Goal: Information Seeking & Learning: Learn about a topic

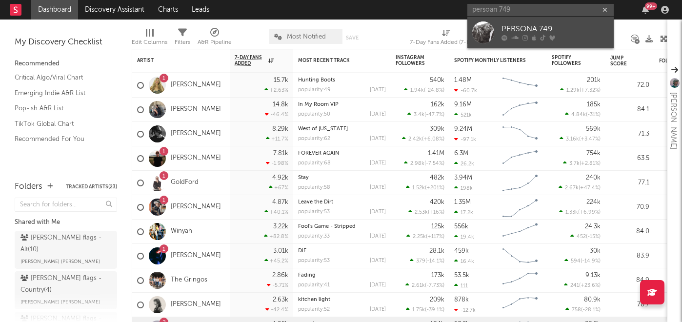
type input "persoan 749"
click at [570, 23] on div "PERSONA 749" at bounding box center [555, 29] width 107 height 12
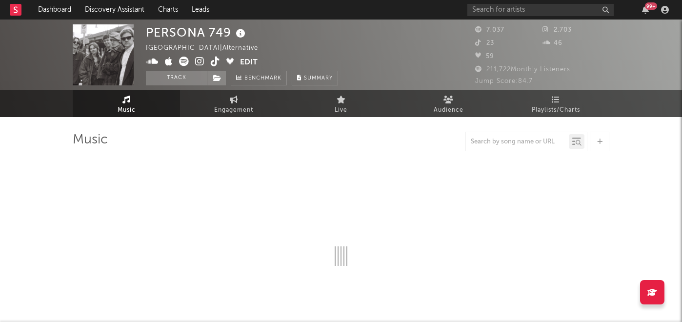
select select "6m"
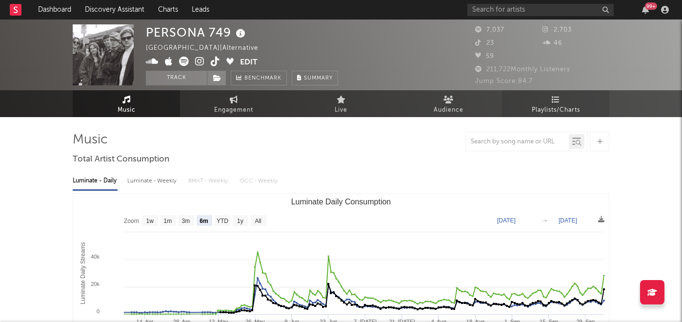
click at [563, 108] on span "Playlists/Charts" at bounding box center [556, 110] width 48 height 12
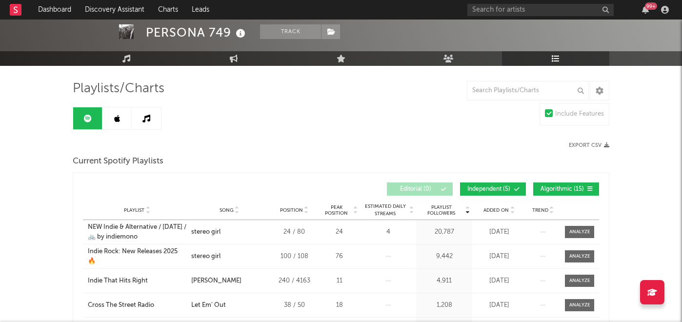
scroll to position [49, 0]
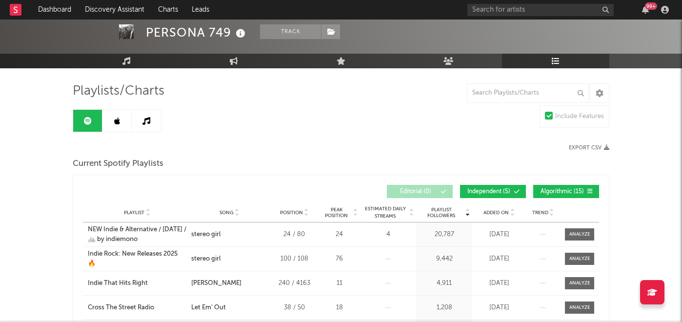
click at [121, 129] on link at bounding box center [116, 121] width 29 height 22
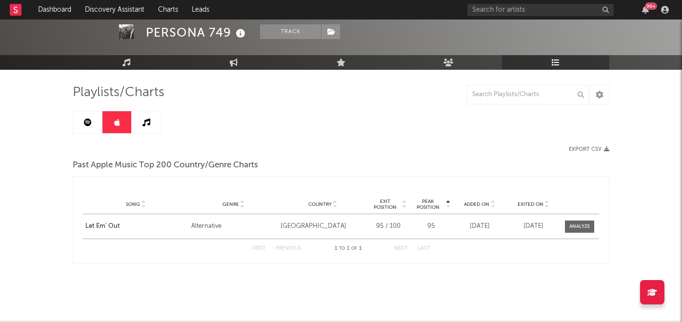
scroll to position [47, 0]
click at [146, 127] on link at bounding box center [146, 122] width 29 height 22
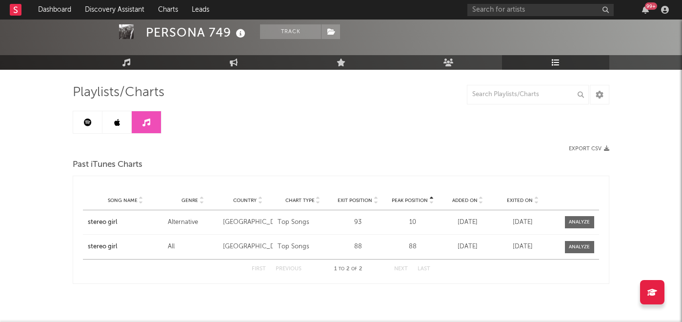
click at [85, 123] on icon at bounding box center [88, 123] width 8 height 8
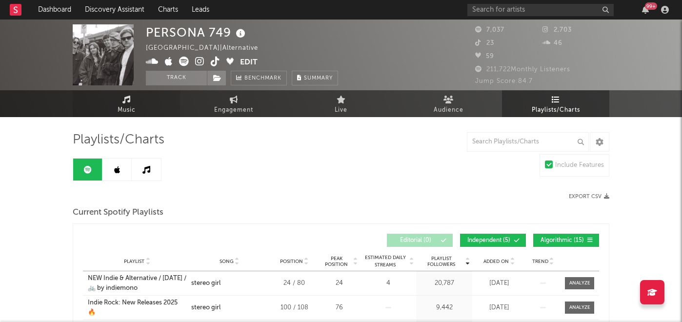
click at [120, 96] on link "Music" at bounding box center [126, 103] width 107 height 27
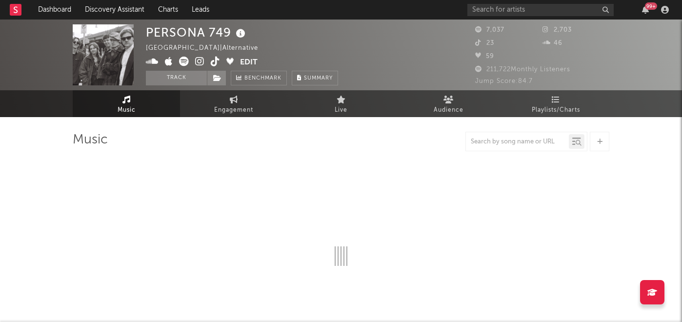
select select "6m"
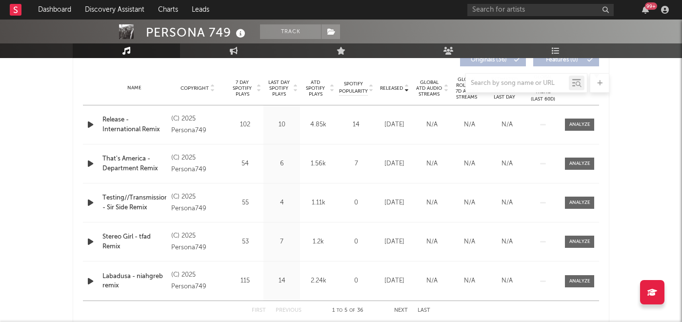
scroll to position [385, 0]
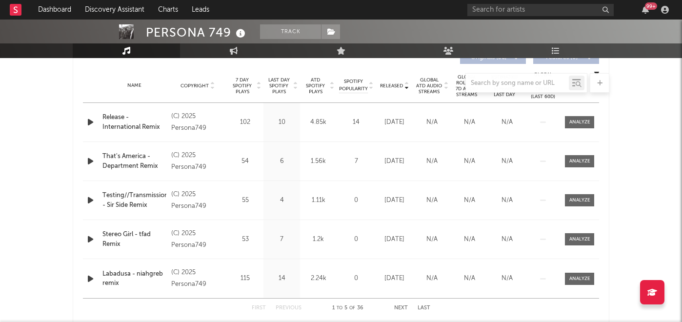
click at [254, 89] on div at bounding box center [341, 83] width 537 height 20
click at [245, 85] on div at bounding box center [341, 83] width 537 height 20
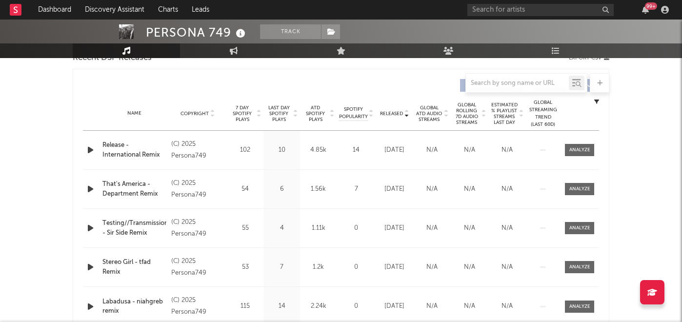
scroll to position [338, 0]
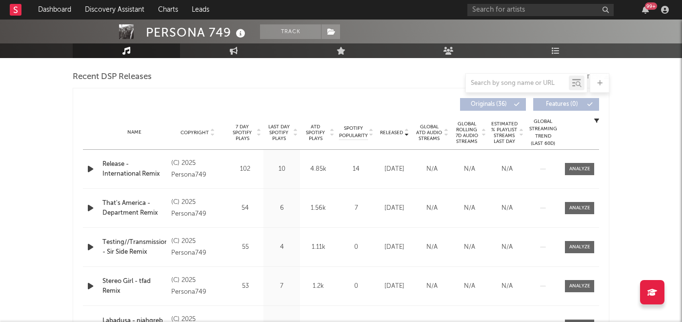
click at [244, 132] on span "7 Day Spotify Plays" at bounding box center [242, 133] width 26 height 18
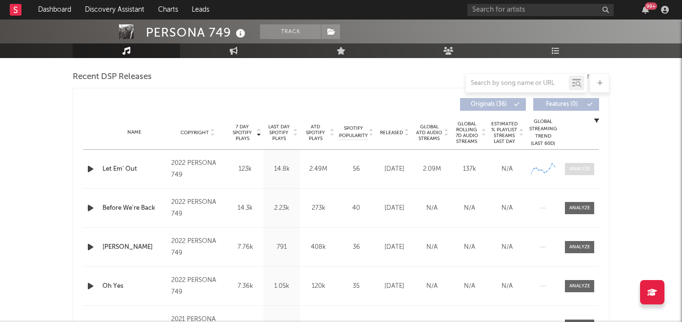
click at [573, 170] on div at bounding box center [579, 168] width 21 height 7
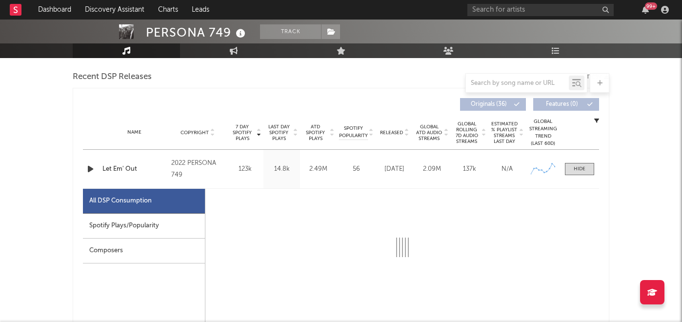
click at [153, 225] on div "Spotify Plays/Popularity" at bounding box center [144, 226] width 122 height 25
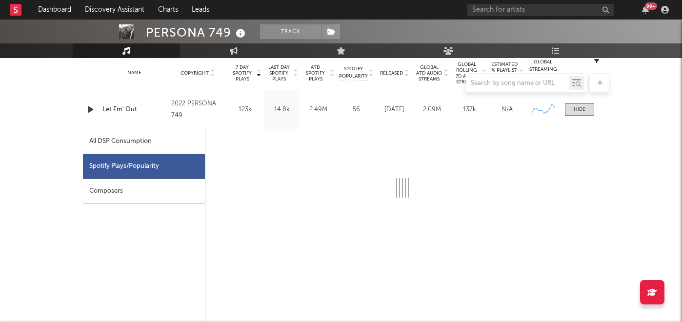
scroll to position [382, 0]
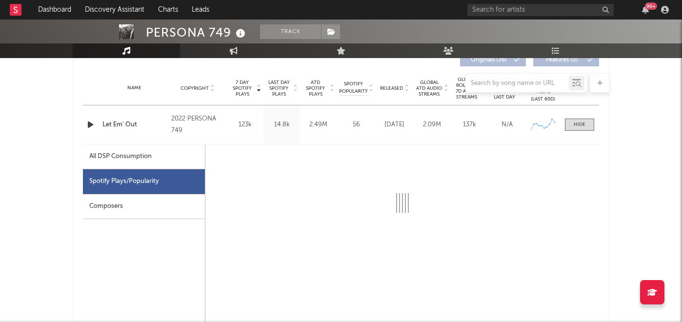
click at [142, 156] on div "All DSP Consumption" at bounding box center [120, 157] width 62 height 12
select select "6m"
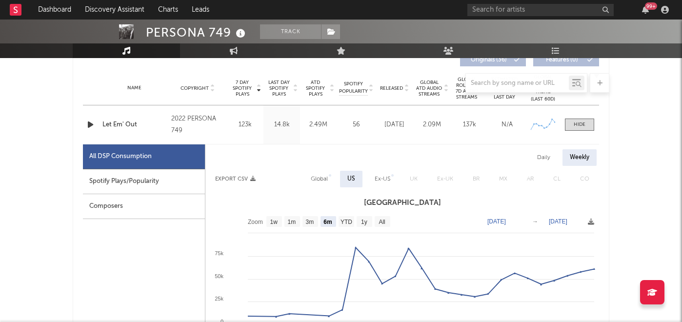
click at [134, 174] on div "Spotify Plays/Popularity" at bounding box center [144, 181] width 122 height 25
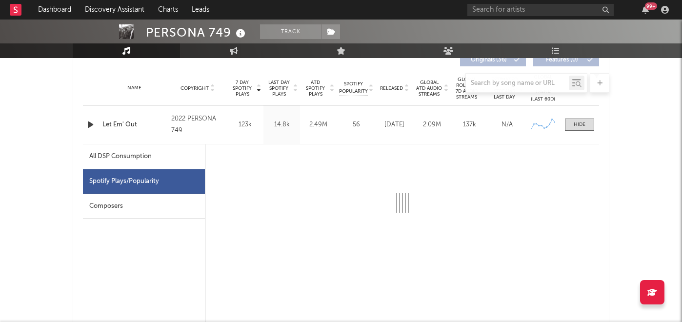
click at [99, 164] on div "All DSP Consumption" at bounding box center [144, 156] width 122 height 25
select select "6m"
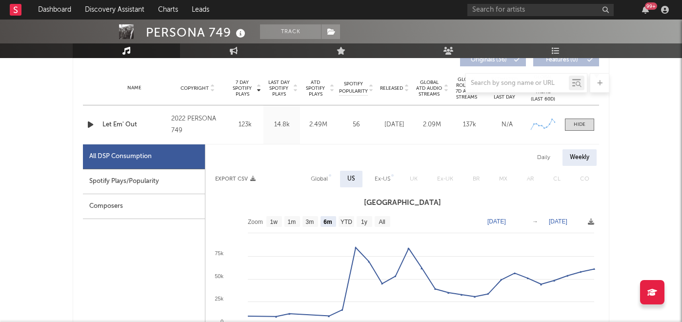
scroll to position [413, 0]
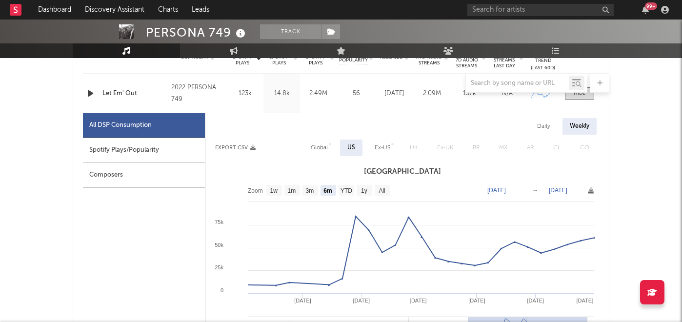
click at [545, 120] on div "Daily" at bounding box center [544, 126] width 28 height 17
select select "6m"
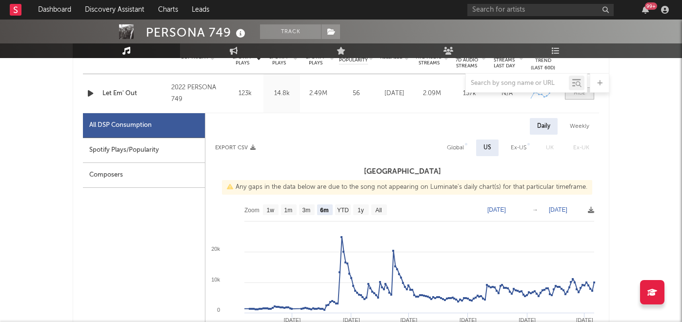
click at [576, 95] on div at bounding box center [580, 93] width 12 height 7
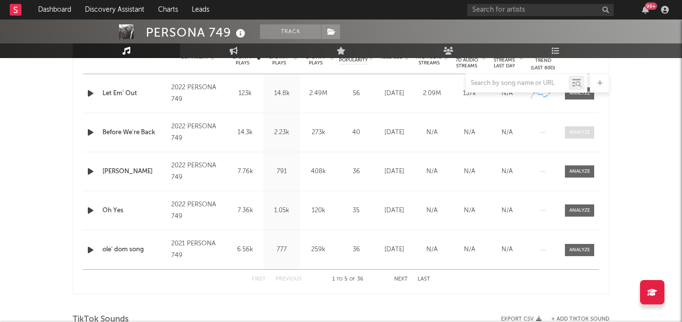
click at [576, 134] on div at bounding box center [579, 132] width 21 height 7
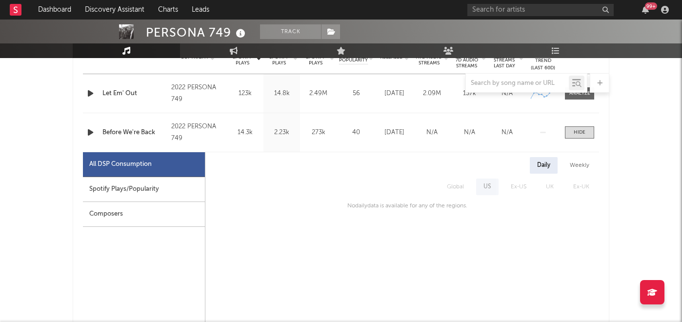
click at [120, 179] on div "Spotify Plays/Popularity" at bounding box center [144, 189] width 122 height 25
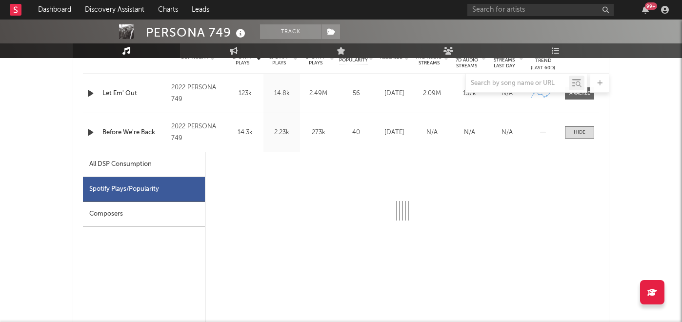
click at [142, 161] on div "All DSP Consumption" at bounding box center [120, 165] width 62 height 12
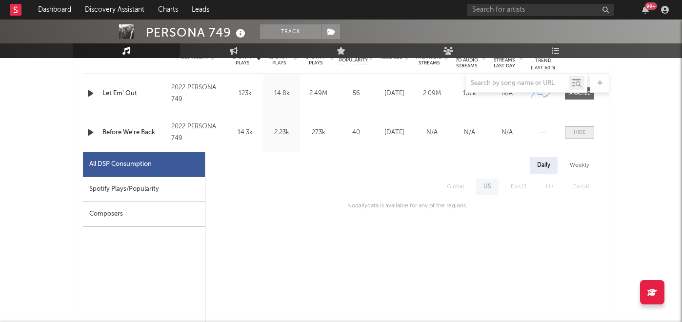
click at [573, 132] on span at bounding box center [579, 132] width 29 height 12
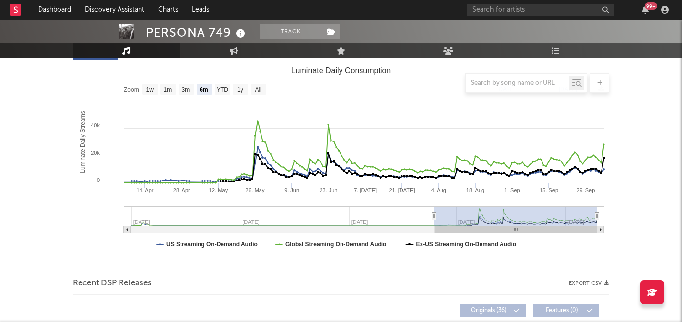
scroll to position [0, 0]
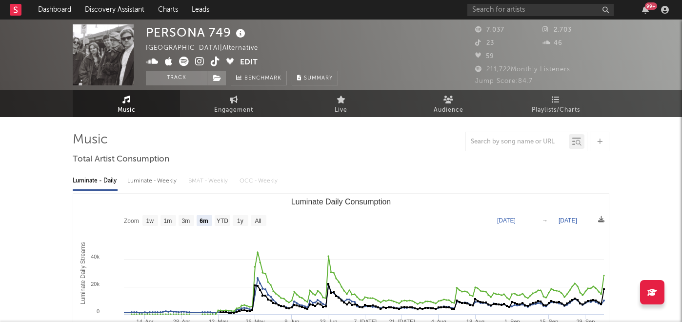
click at [201, 62] on icon at bounding box center [199, 62] width 9 height 10
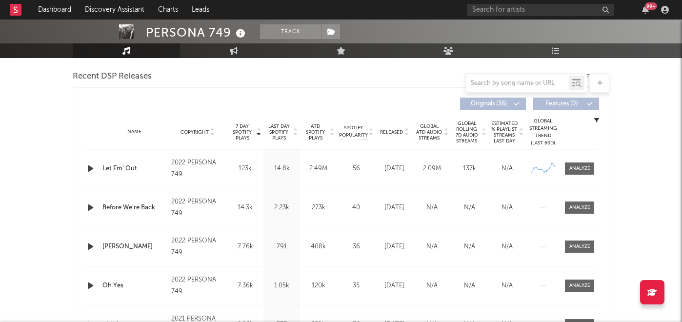
scroll to position [30, 0]
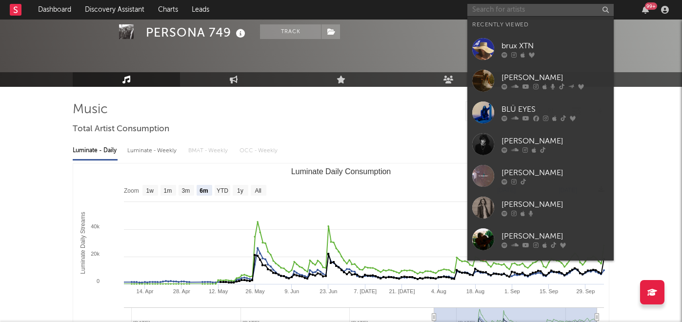
click at [507, 7] on input "text" at bounding box center [540, 10] width 146 height 12
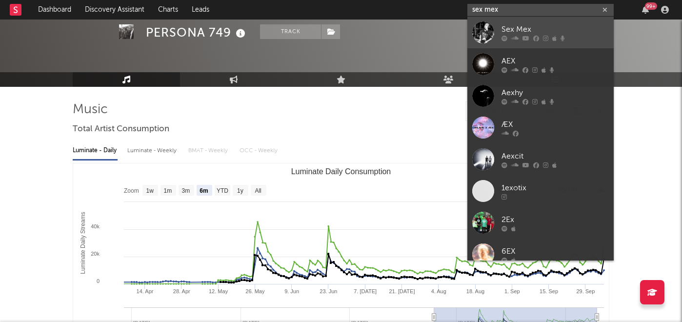
type input "sex mex"
click at [512, 30] on div "Sex Mex" at bounding box center [555, 29] width 107 height 12
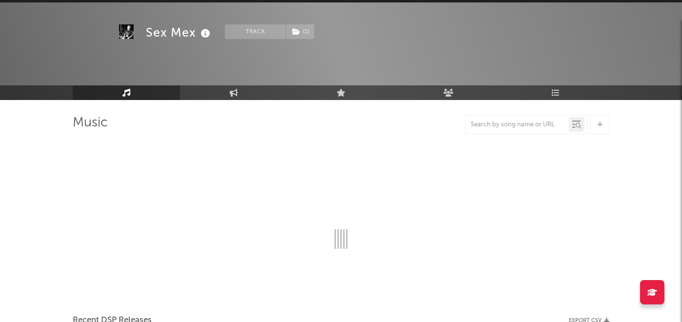
scroll to position [30, 0]
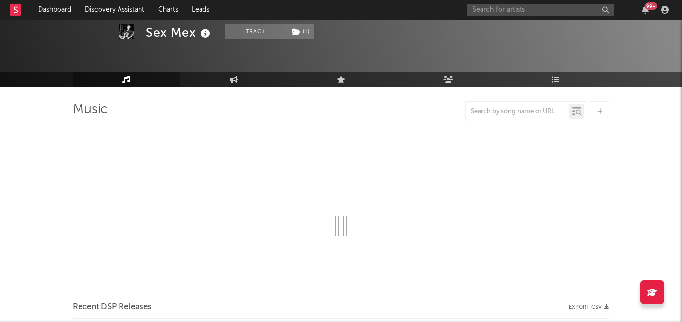
select select "1w"
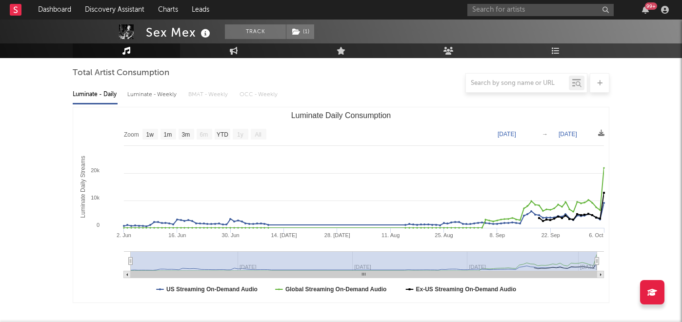
scroll to position [0, 0]
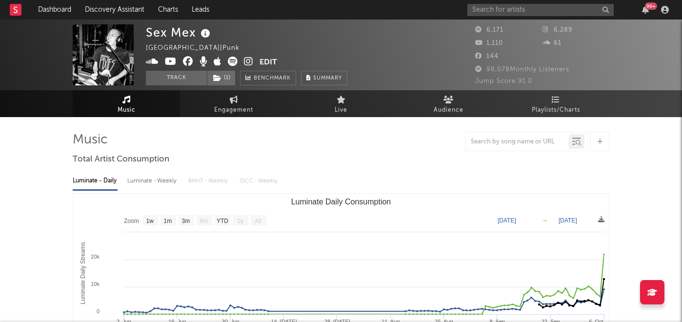
click at [247, 62] on icon at bounding box center [248, 62] width 9 height 10
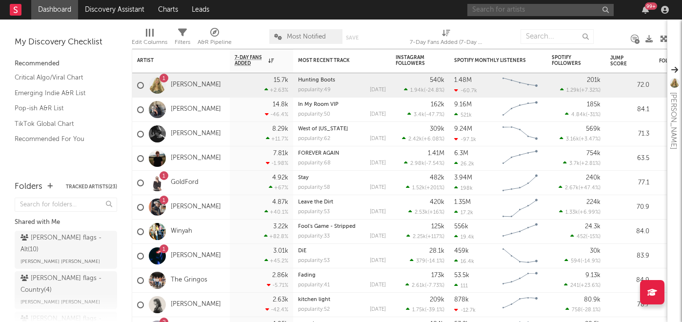
click at [506, 6] on input "text" at bounding box center [540, 10] width 146 height 12
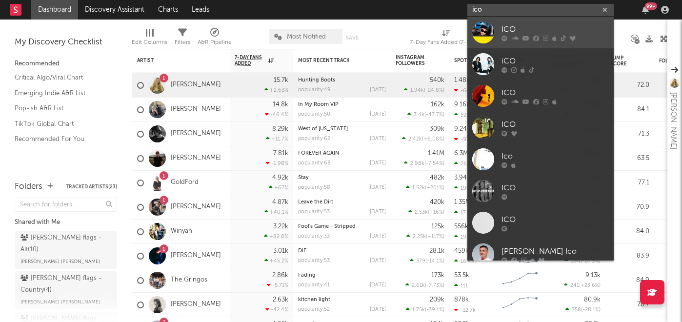
type input "ico"
click at [521, 35] on div at bounding box center [555, 38] width 107 height 6
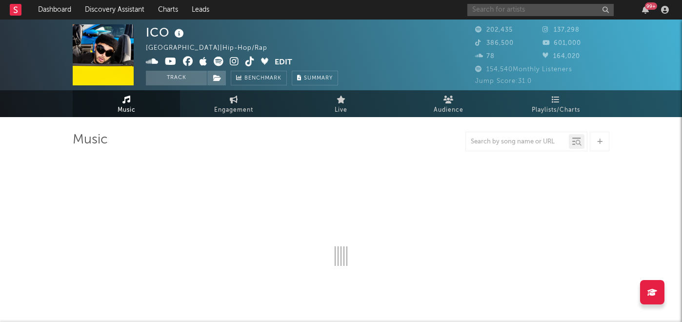
select select "6m"
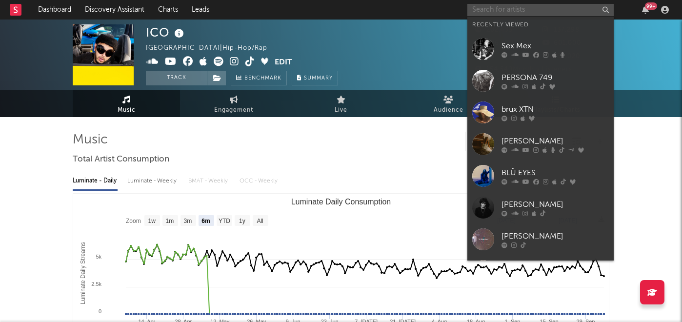
click at [511, 6] on input "text" at bounding box center [540, 10] width 146 height 12
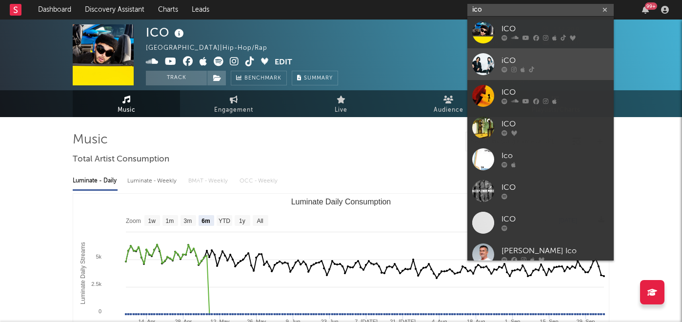
type input "ico"
click at [534, 68] on div at bounding box center [555, 70] width 107 height 6
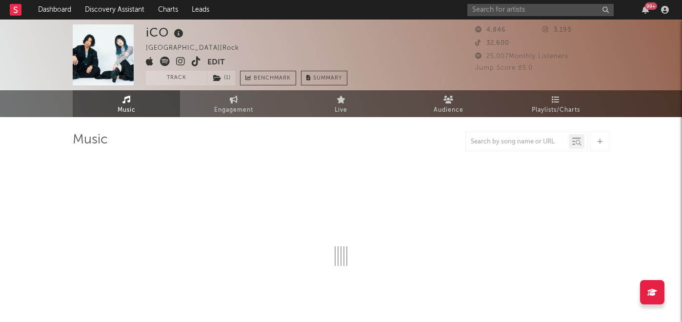
select select "6m"
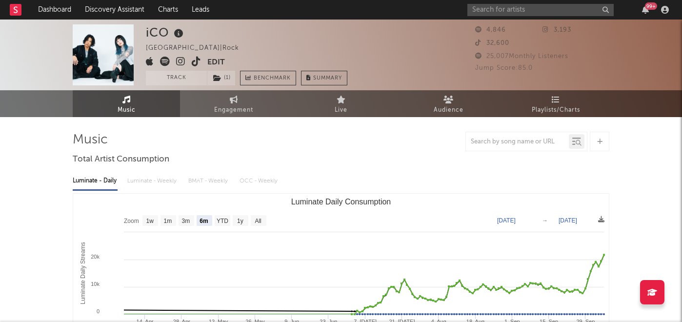
click at [179, 61] on icon at bounding box center [180, 62] width 9 height 10
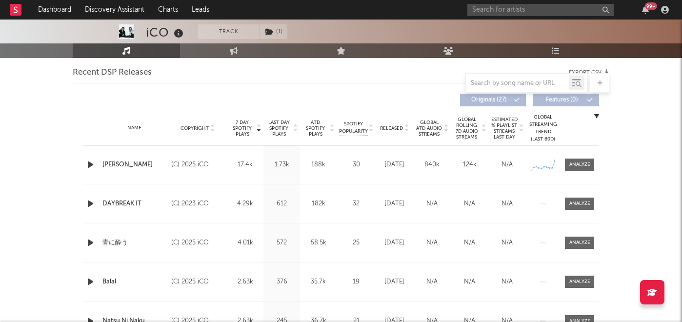
scroll to position [410, 0]
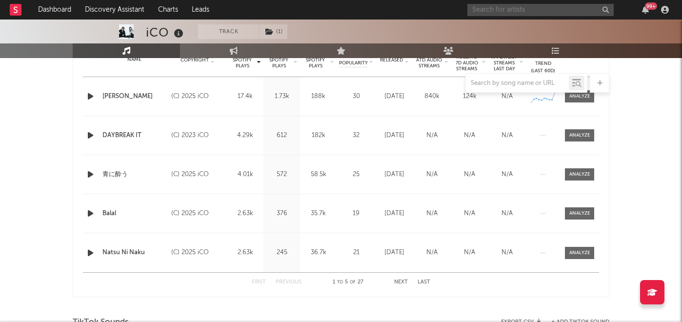
click at [485, 12] on input "text" at bounding box center [540, 10] width 146 height 12
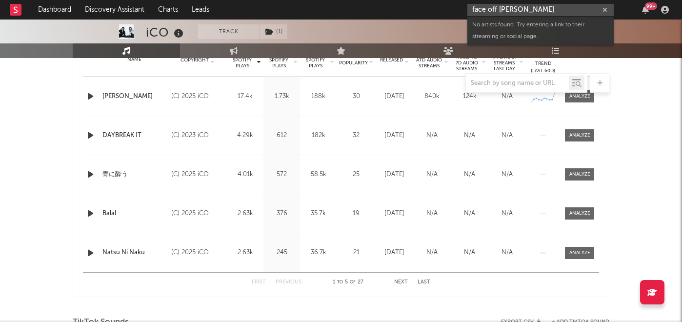
drag, startPoint x: 528, startPoint y: 11, endPoint x: 454, endPoint y: 5, distance: 73.9
click at [454, 5] on nav "Dashboard Discovery Assistant Charts Leads face off petra 99 +" at bounding box center [341, 10] width 682 height 20
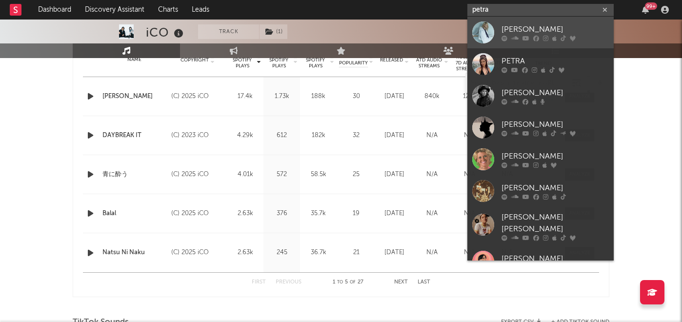
type input "petra"
click at [519, 24] on div "Petra" at bounding box center [555, 29] width 107 height 12
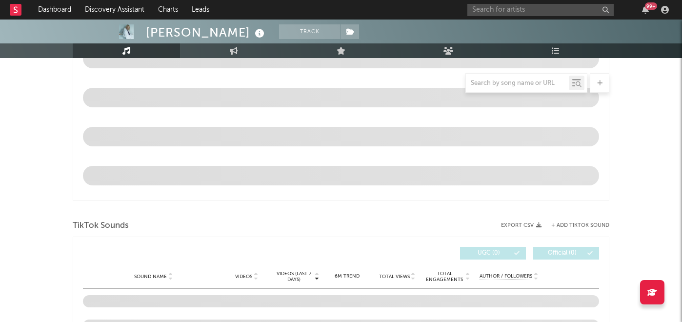
select select "1w"
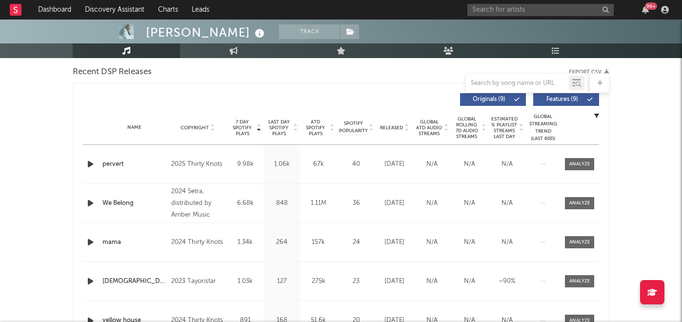
scroll to position [347, 0]
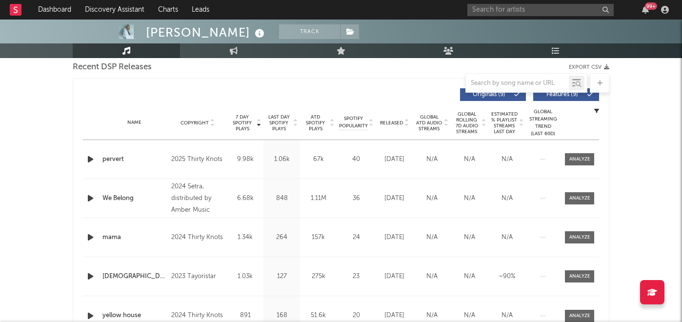
click at [398, 123] on span "Released" at bounding box center [391, 123] width 23 height 6
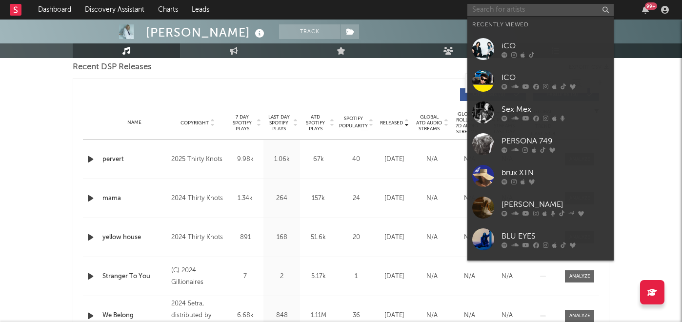
click at [488, 13] on input "text" at bounding box center [540, 10] width 146 height 12
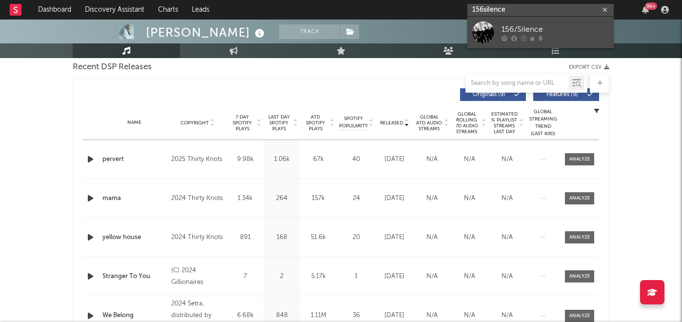
type input "156silence"
click at [513, 32] on div "156/Silence" at bounding box center [555, 29] width 107 height 12
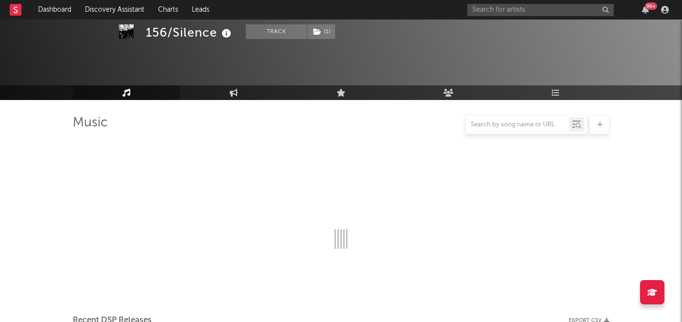
scroll to position [347, 0]
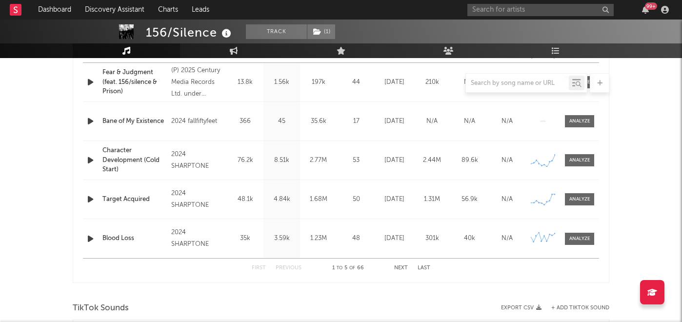
select select "6m"
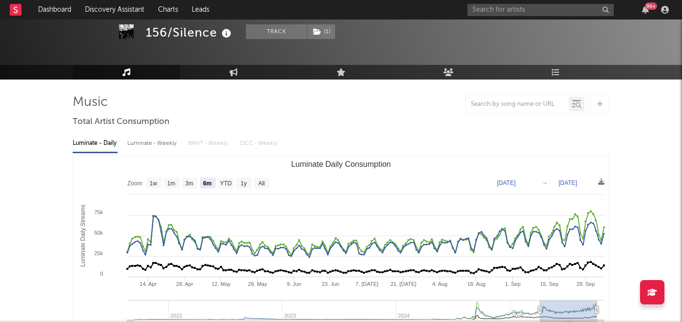
scroll to position [61, 0]
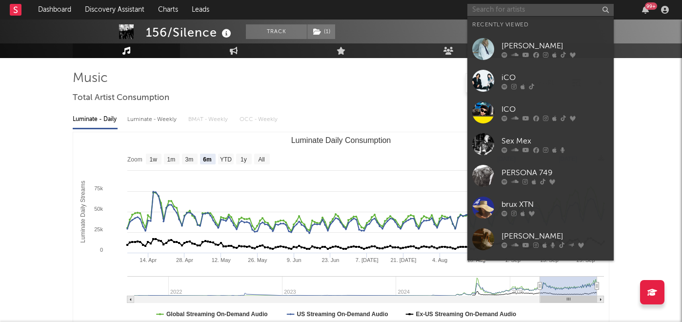
click at [522, 10] on input "text" at bounding box center [540, 10] width 146 height 12
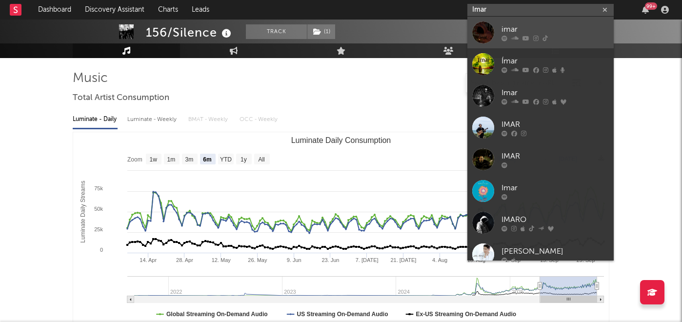
type input "Imar"
click at [526, 31] on div "imar" at bounding box center [555, 29] width 107 height 12
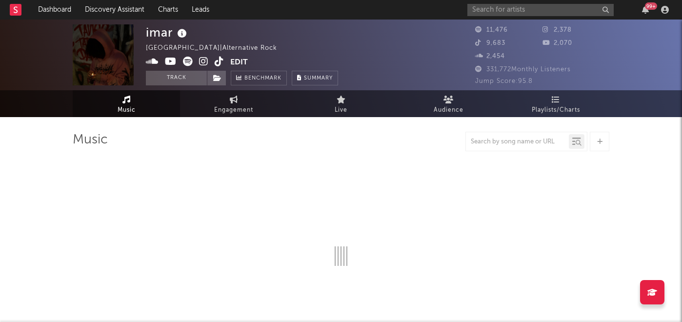
select select "6m"
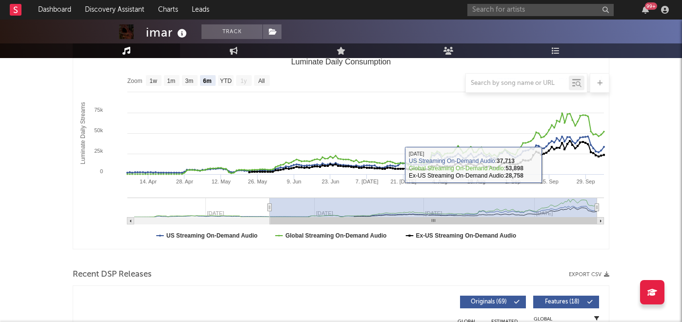
scroll to position [129, 0]
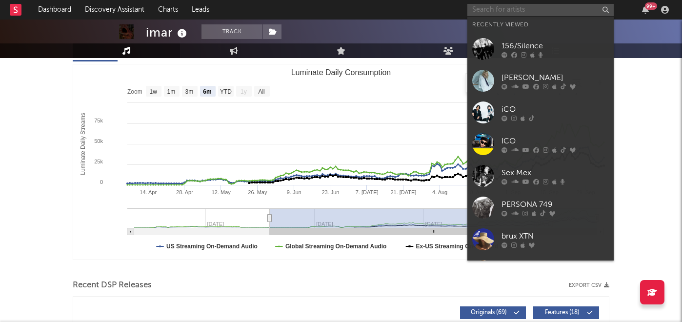
click at [522, 11] on input "text" at bounding box center [540, 10] width 146 height 12
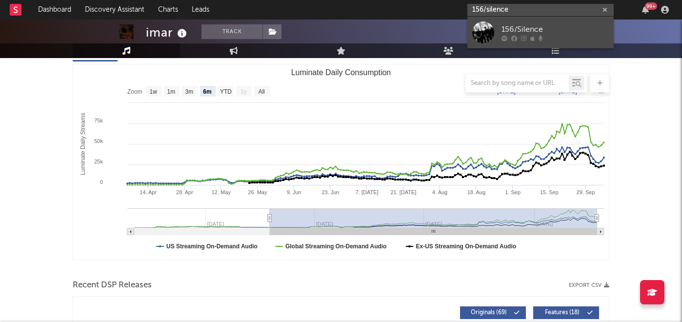
type input "156/silence"
click at [550, 30] on div "156/Silence" at bounding box center [555, 29] width 107 height 12
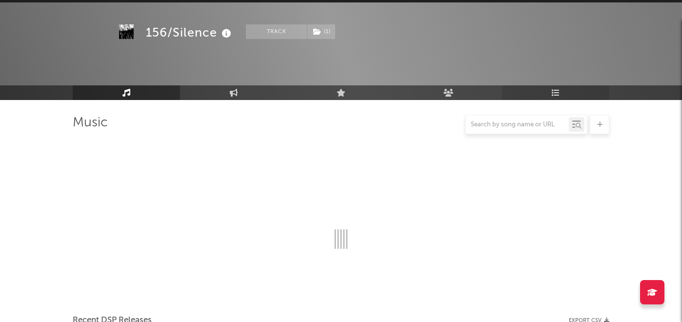
scroll to position [129, 0]
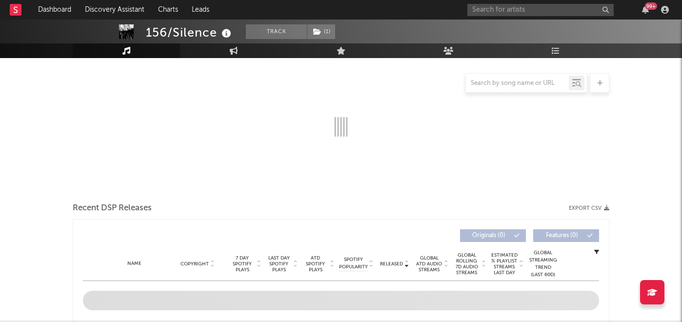
select select "6m"
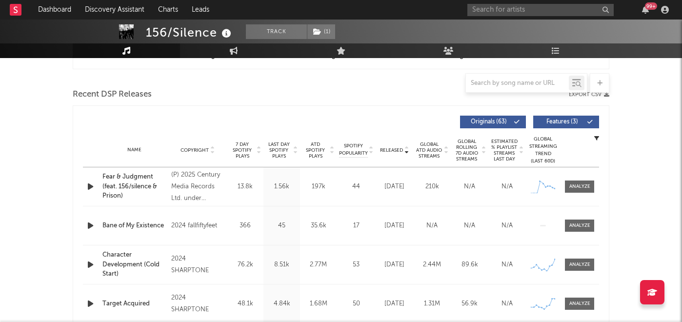
scroll to position [316, 0]
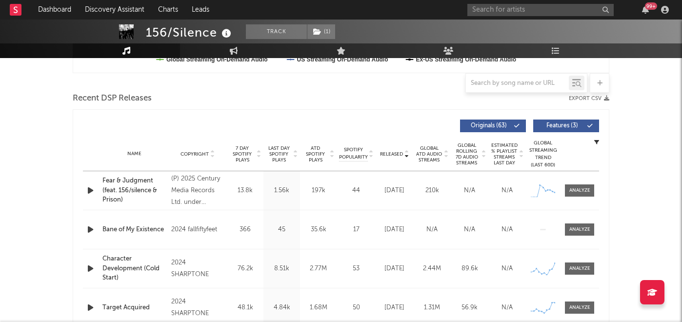
click at [584, 129] on button "Features ( 3 )" at bounding box center [566, 126] width 66 height 13
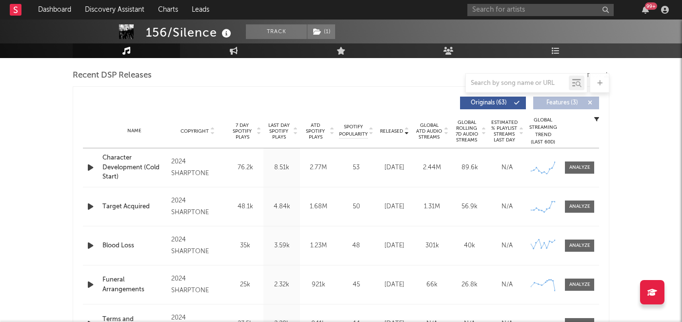
scroll to position [0, 0]
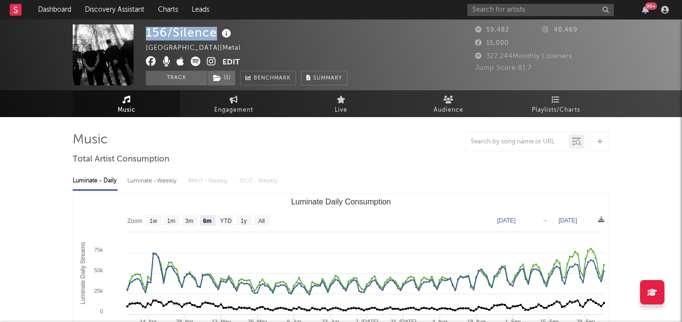
drag, startPoint x: 216, startPoint y: 35, endPoint x: 148, endPoint y: 33, distance: 67.9
click at [148, 33] on div "156/Silence" at bounding box center [190, 32] width 88 height 16
copy div "156/Silence"
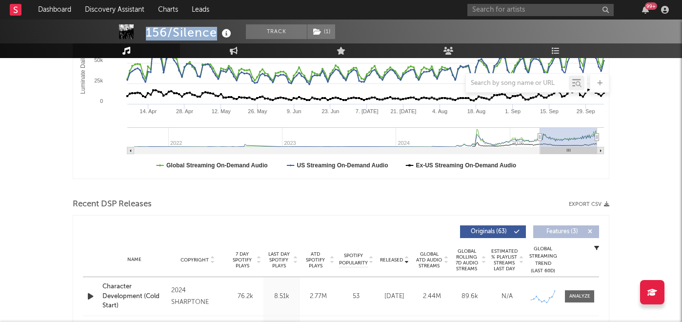
scroll to position [243, 0]
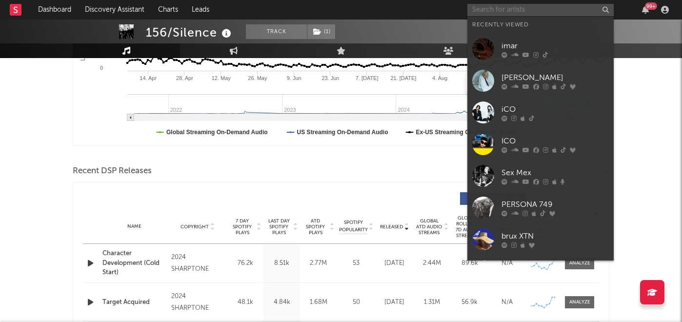
click at [508, 10] on input "text" at bounding box center [540, 10] width 146 height 12
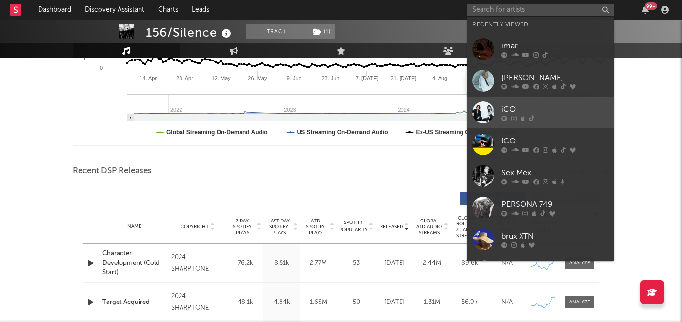
click at [519, 112] on div "iCO" at bounding box center [555, 109] width 107 height 12
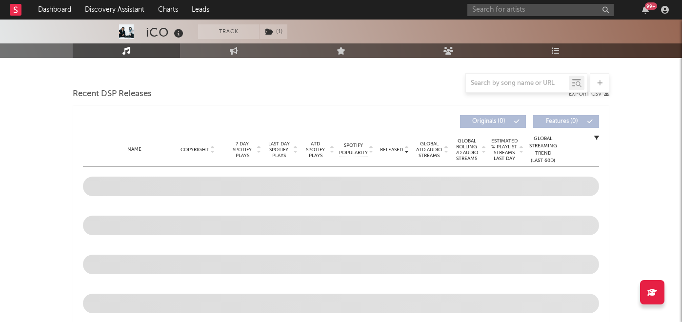
select select "6m"
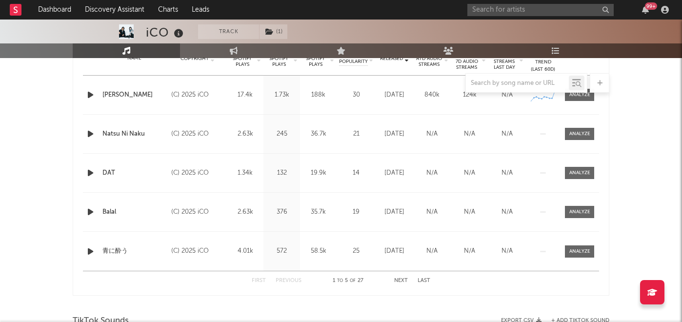
scroll to position [410, 0]
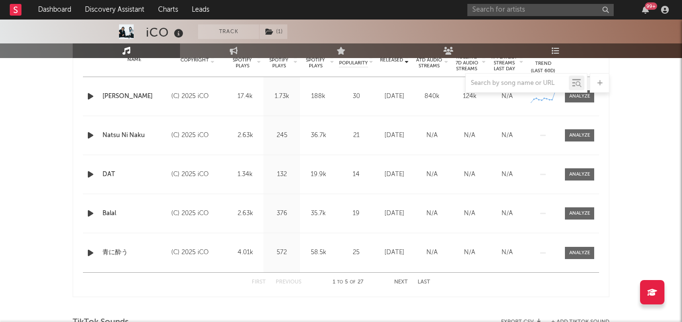
click at [401, 280] on button "Next" at bounding box center [401, 282] width 14 height 5
click at [263, 281] on button "First" at bounding box center [259, 282] width 14 height 5
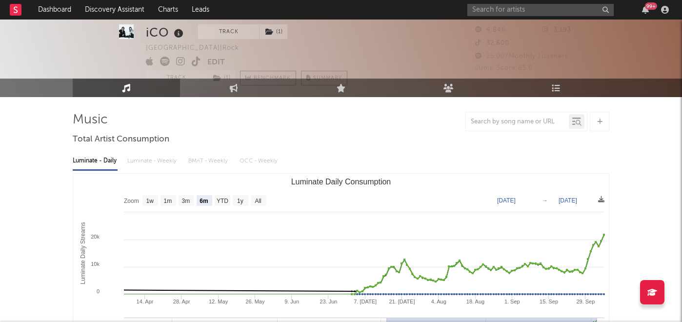
scroll to position [0, 0]
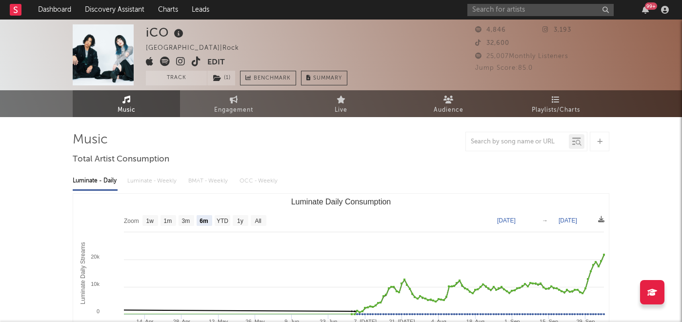
click at [179, 57] on icon at bounding box center [180, 62] width 9 height 10
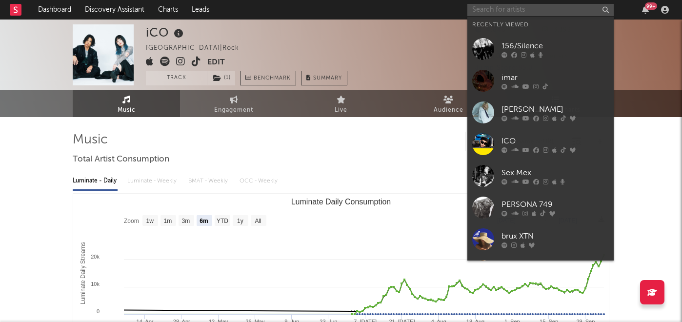
click at [505, 6] on input "text" at bounding box center [540, 10] width 146 height 12
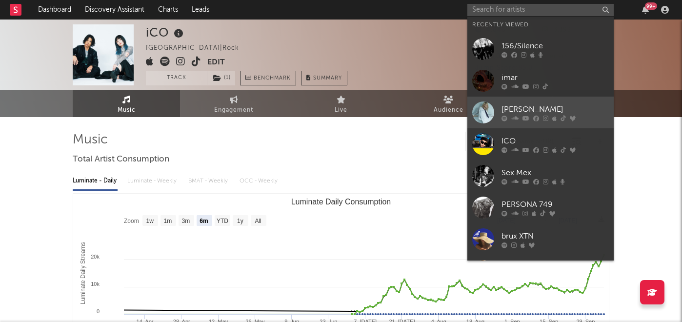
click at [515, 107] on div "Petra" at bounding box center [555, 109] width 107 height 12
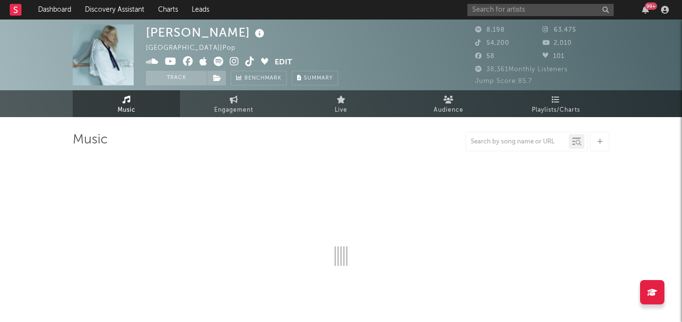
select select "1w"
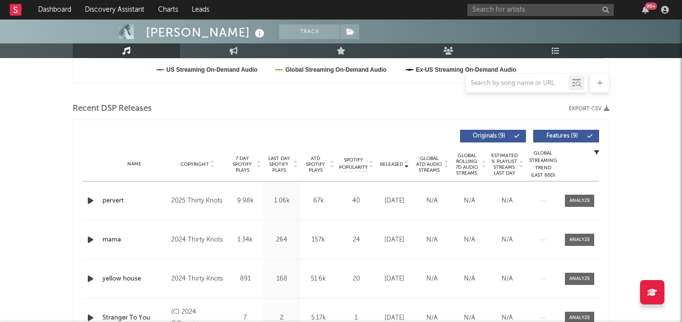
scroll to position [323, 0]
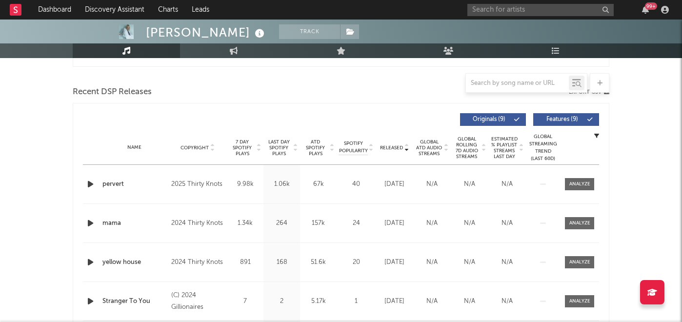
click at [91, 182] on icon "button" at bounding box center [90, 184] width 10 height 12
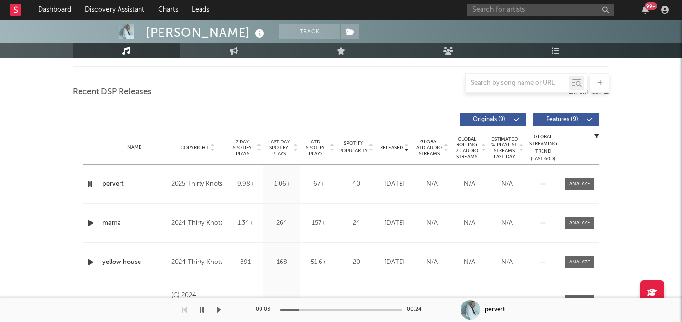
click at [87, 183] on icon "button" at bounding box center [89, 184] width 9 height 12
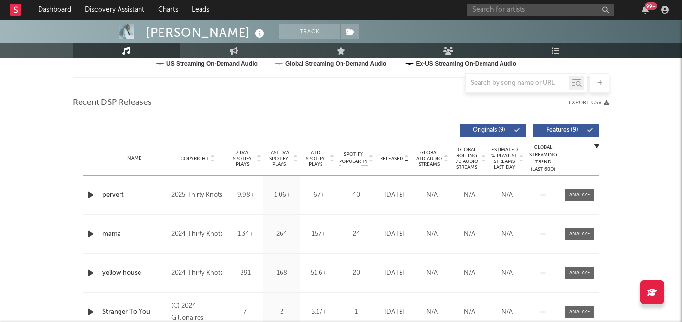
scroll to position [301, 0]
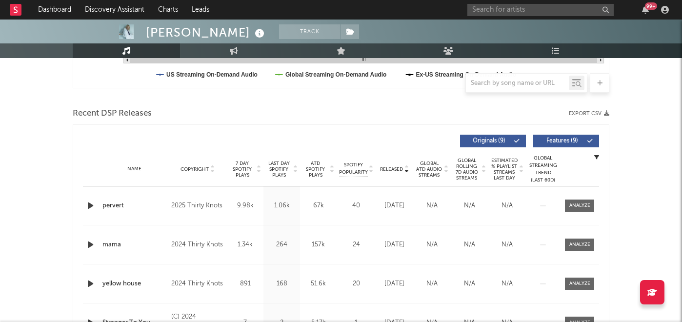
click at [86, 247] on icon "button" at bounding box center [90, 245] width 10 height 12
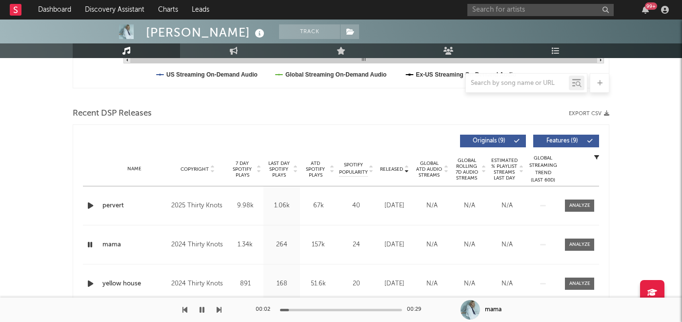
click at [90, 246] on icon "button" at bounding box center [89, 245] width 9 height 12
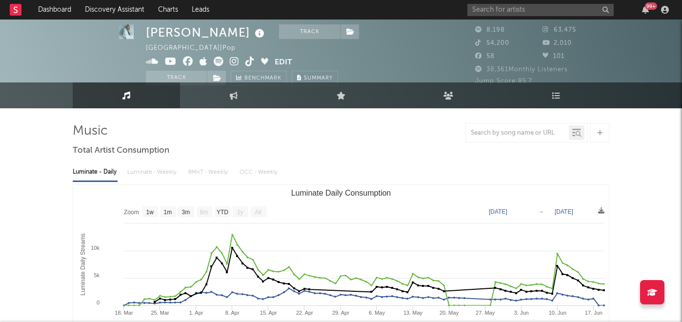
scroll to position [0, 0]
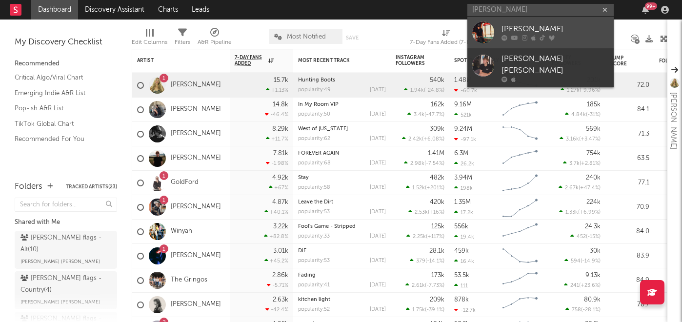
type input "[PERSON_NAME]"
click at [521, 34] on div "[PERSON_NAME]" at bounding box center [555, 29] width 107 height 12
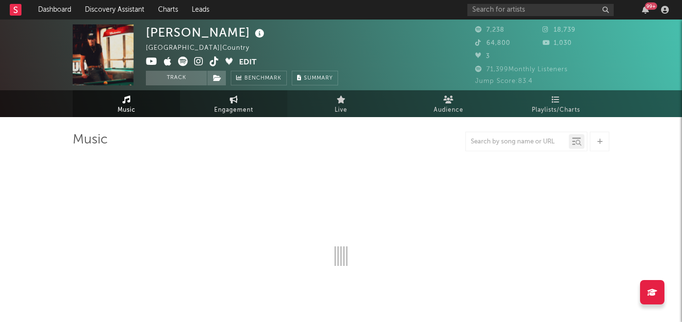
select select "6m"
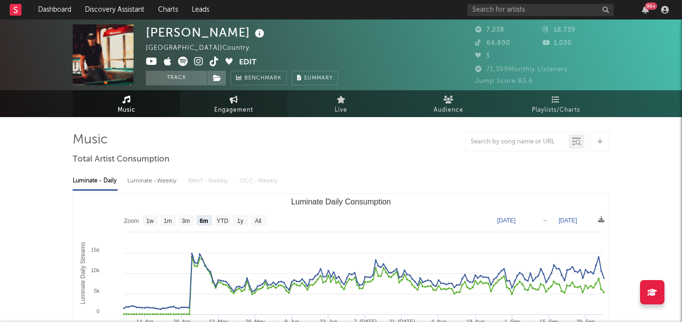
click at [240, 106] on span "Engagement" at bounding box center [233, 110] width 39 height 12
select select "1w"
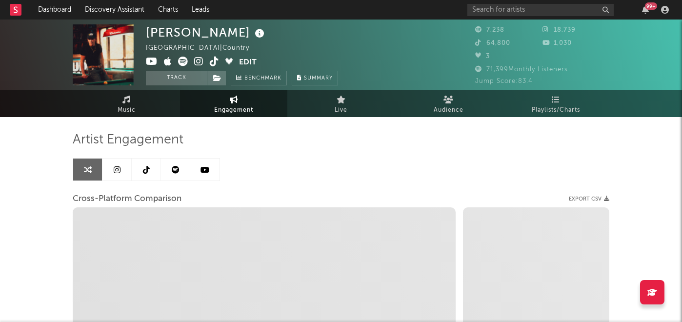
select select "1m"
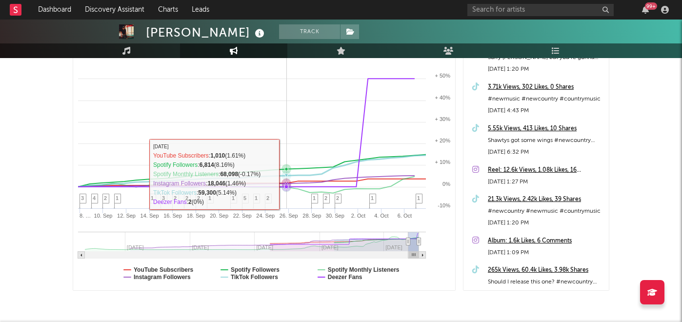
scroll to position [163, 0]
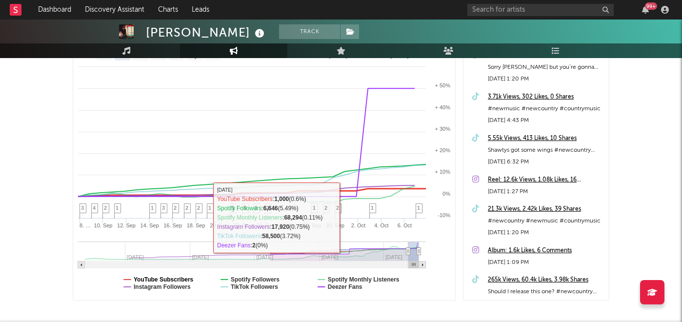
click at [162, 279] on text "YouTube Subscribers" at bounding box center [164, 279] width 60 height 7
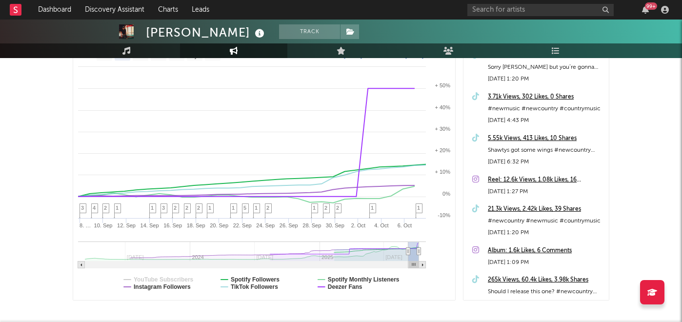
select select "1m"
click at [162, 288] on text "Instagram Followers" at bounding box center [162, 286] width 57 height 7
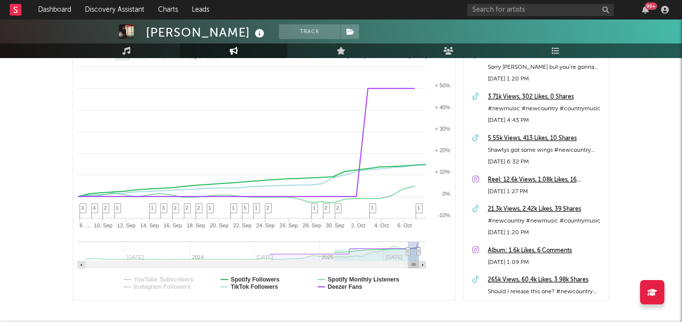
select select "1m"
click at [264, 287] on text "TikTok Followers" at bounding box center [254, 286] width 47 height 7
select select "1m"
click at [356, 277] on text "Spotify Monthly Listeners" at bounding box center [364, 279] width 72 height 7
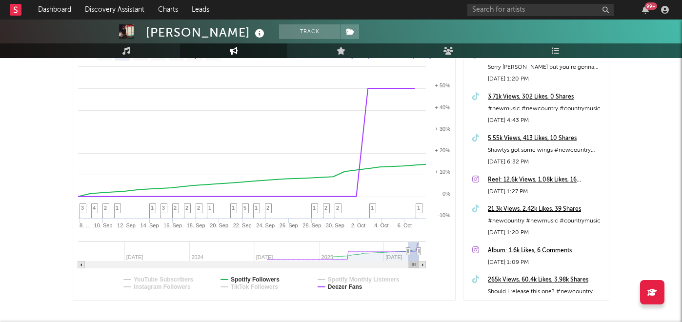
select select "1m"
click at [351, 286] on text "Deezer Fans" at bounding box center [345, 286] width 35 height 7
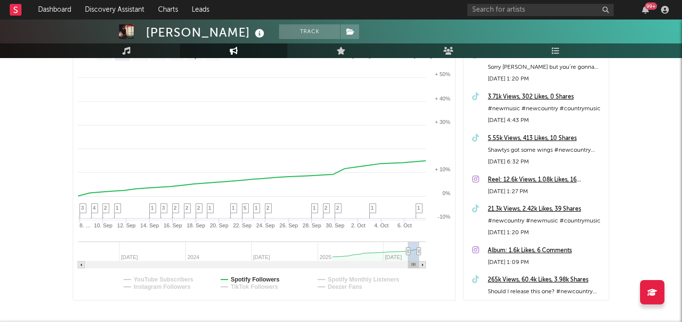
select select "1m"
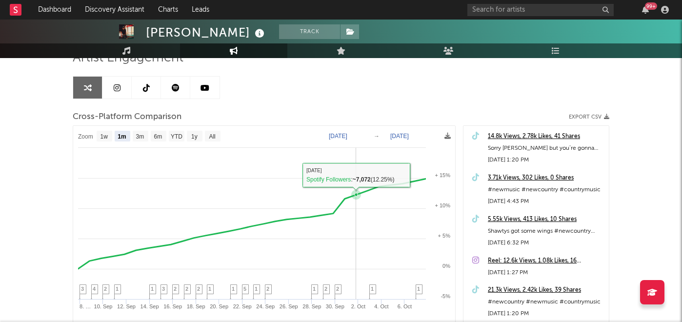
scroll to position [81, 0]
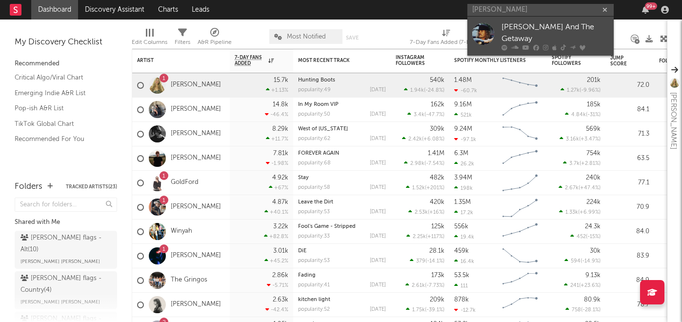
type input "eddie getaway"
click at [528, 29] on div "[PERSON_NAME] And The Getaway" at bounding box center [555, 32] width 107 height 23
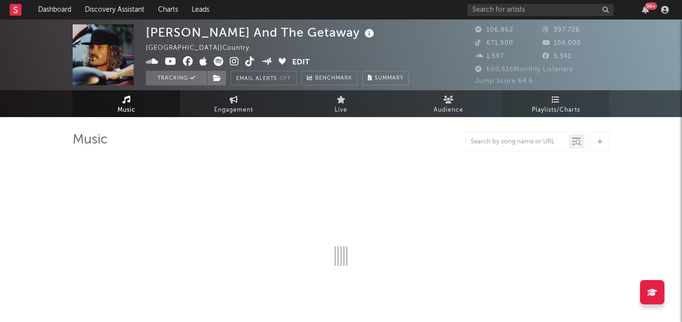
select select "6m"
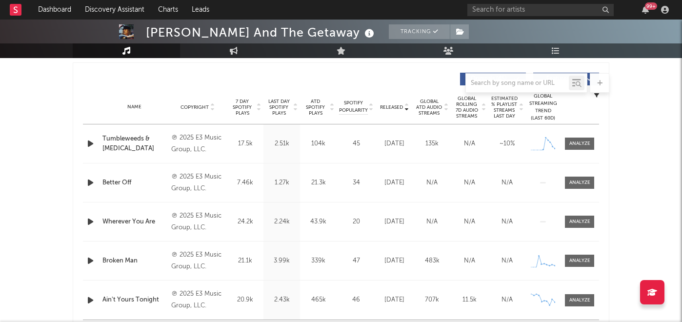
scroll to position [364, 0]
click at [243, 101] on span "7 Day Spotify Plays" at bounding box center [242, 107] width 26 height 18
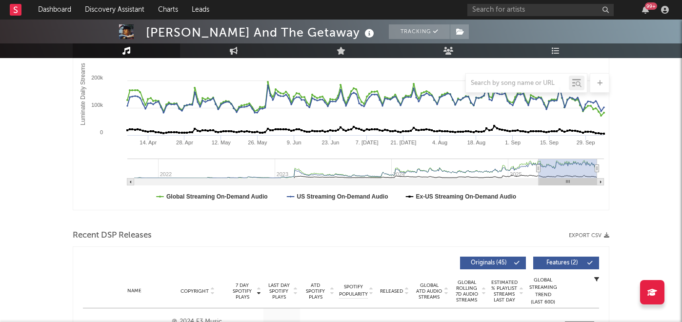
scroll to position [125, 0]
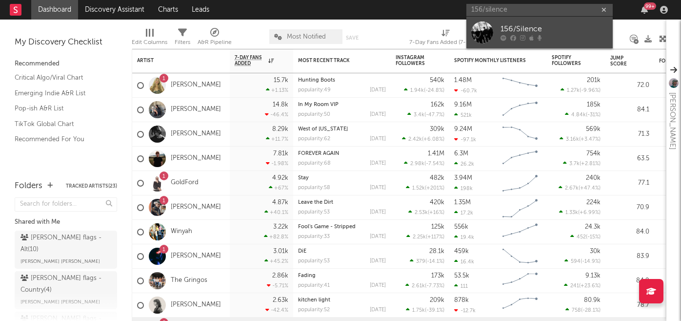
type input "156/silence"
click at [501, 23] on div "156/Silence" at bounding box center [554, 29] width 107 height 12
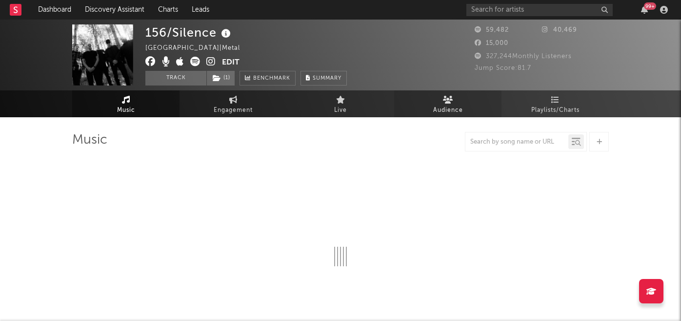
select select "6m"
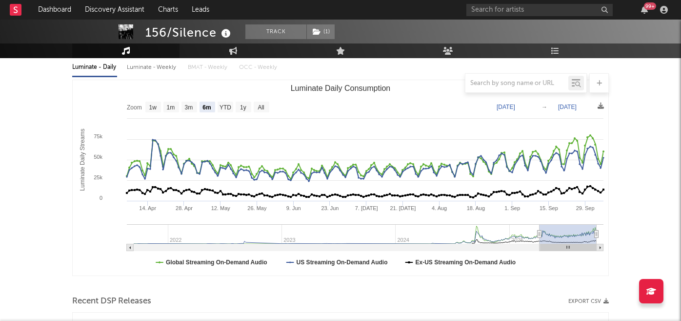
scroll to position [127, 0]
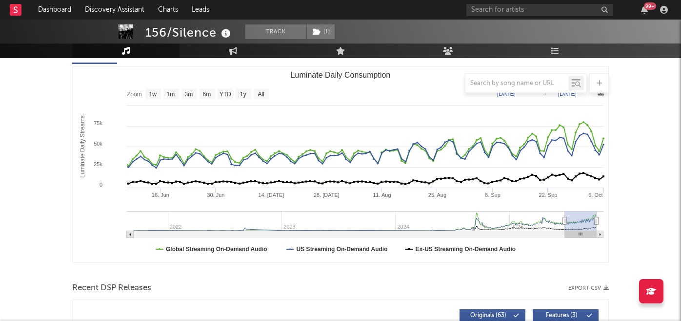
type input "[DATE]"
select select "3m"
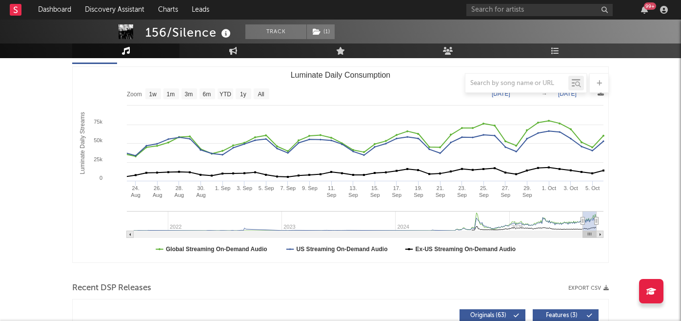
drag, startPoint x: 540, startPoint y: 221, endPoint x: 583, endPoint y: 222, distance: 43.0
click at [583, 222] on icon "Luminate Daily Consumption" at bounding box center [583, 220] width 4 height 7
type input "[DATE]"
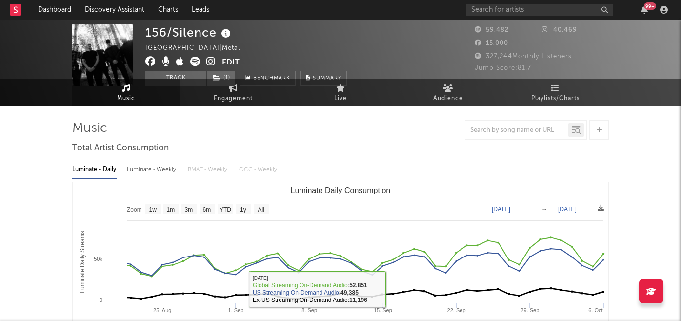
scroll to position [0, 0]
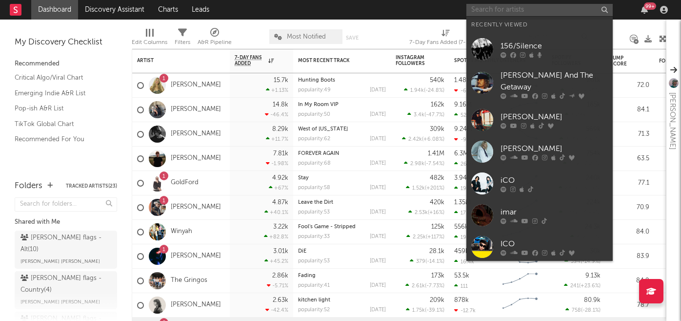
click at [529, 14] on input "text" at bounding box center [539, 10] width 146 height 12
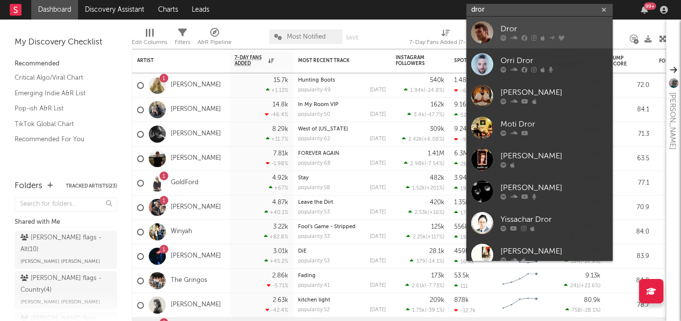
type input "dror"
click at [537, 29] on div "Dror" at bounding box center [554, 29] width 107 height 12
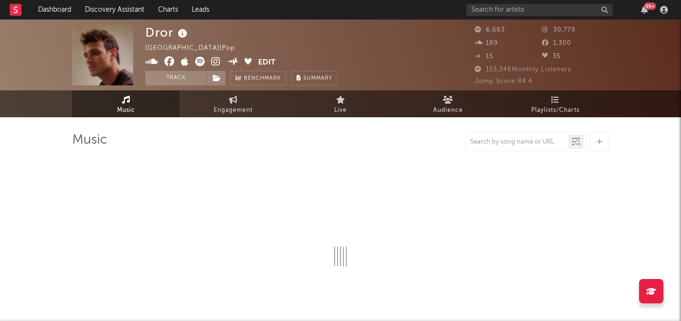
select select "6m"
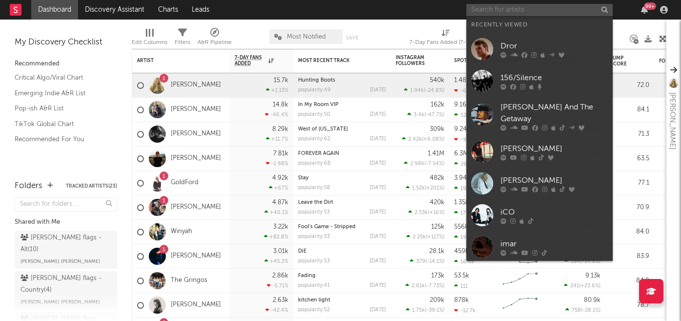
click at [509, 11] on input "text" at bounding box center [539, 10] width 146 height 12
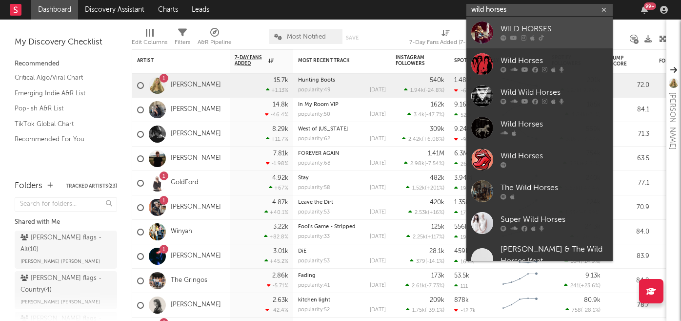
type input "wild horses"
click at [540, 29] on div "WILD HORSES" at bounding box center [554, 29] width 107 height 12
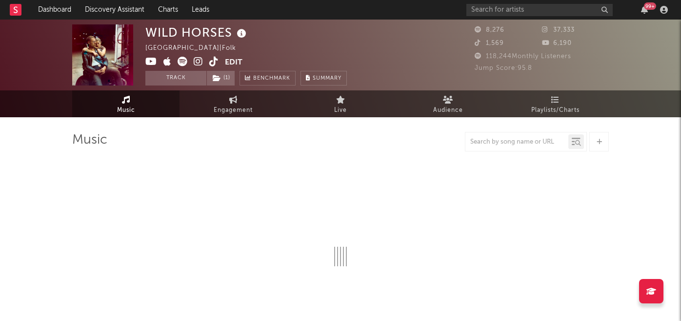
select select "6m"
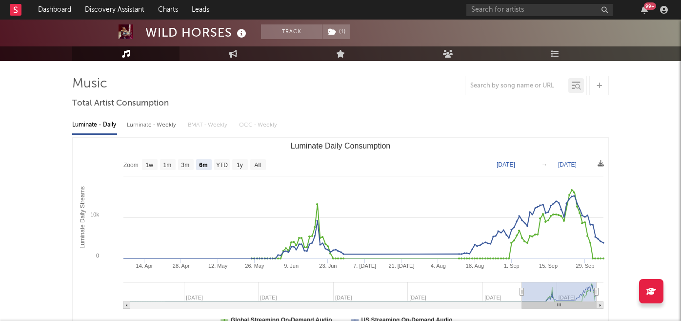
scroll to position [61, 0]
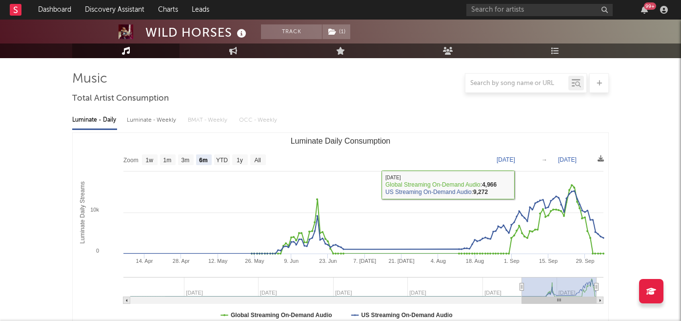
click at [165, 124] on div "Luminate - Weekly" at bounding box center [152, 120] width 51 height 17
select select "6m"
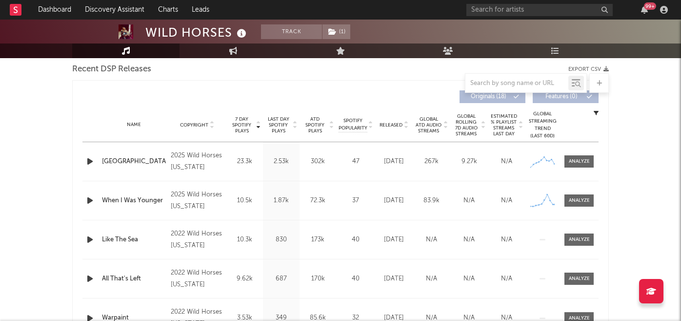
scroll to position [334, 0]
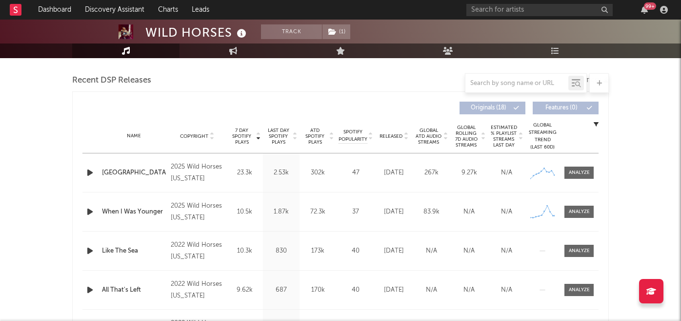
click at [390, 133] on span "Released" at bounding box center [391, 136] width 23 height 6
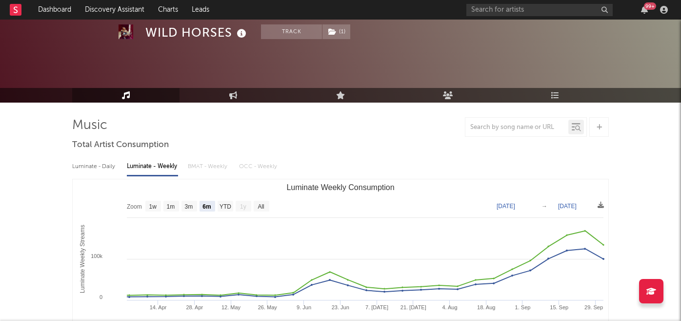
scroll to position [0, 0]
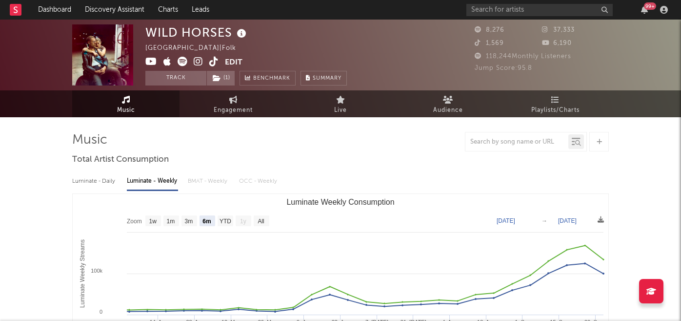
click at [198, 61] on icon at bounding box center [198, 62] width 9 height 10
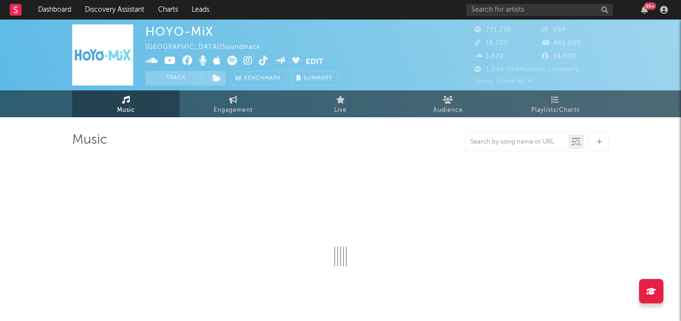
select select "6m"
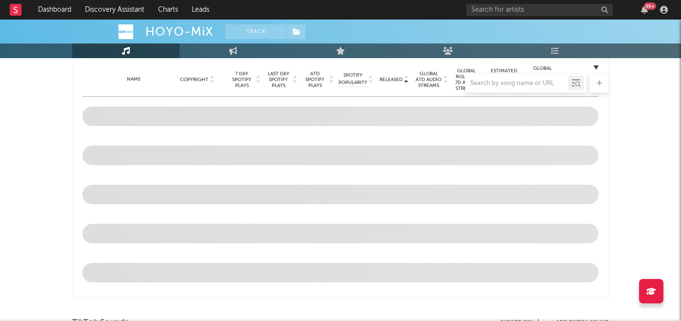
scroll to position [384, 0]
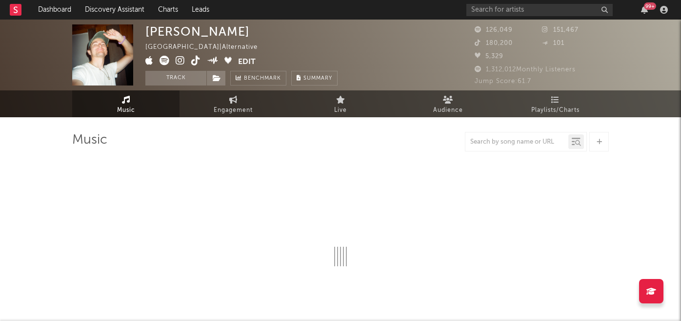
select select "6m"
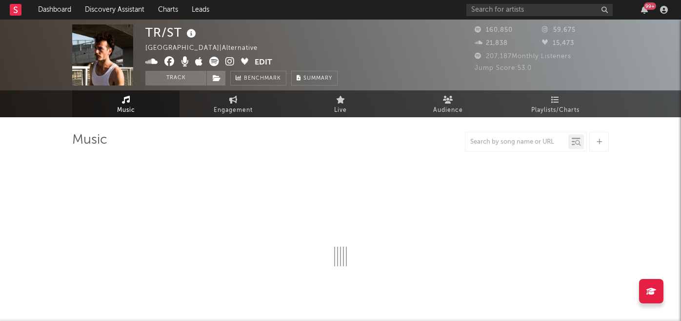
select select "6m"
